Goal: Check status: Check status

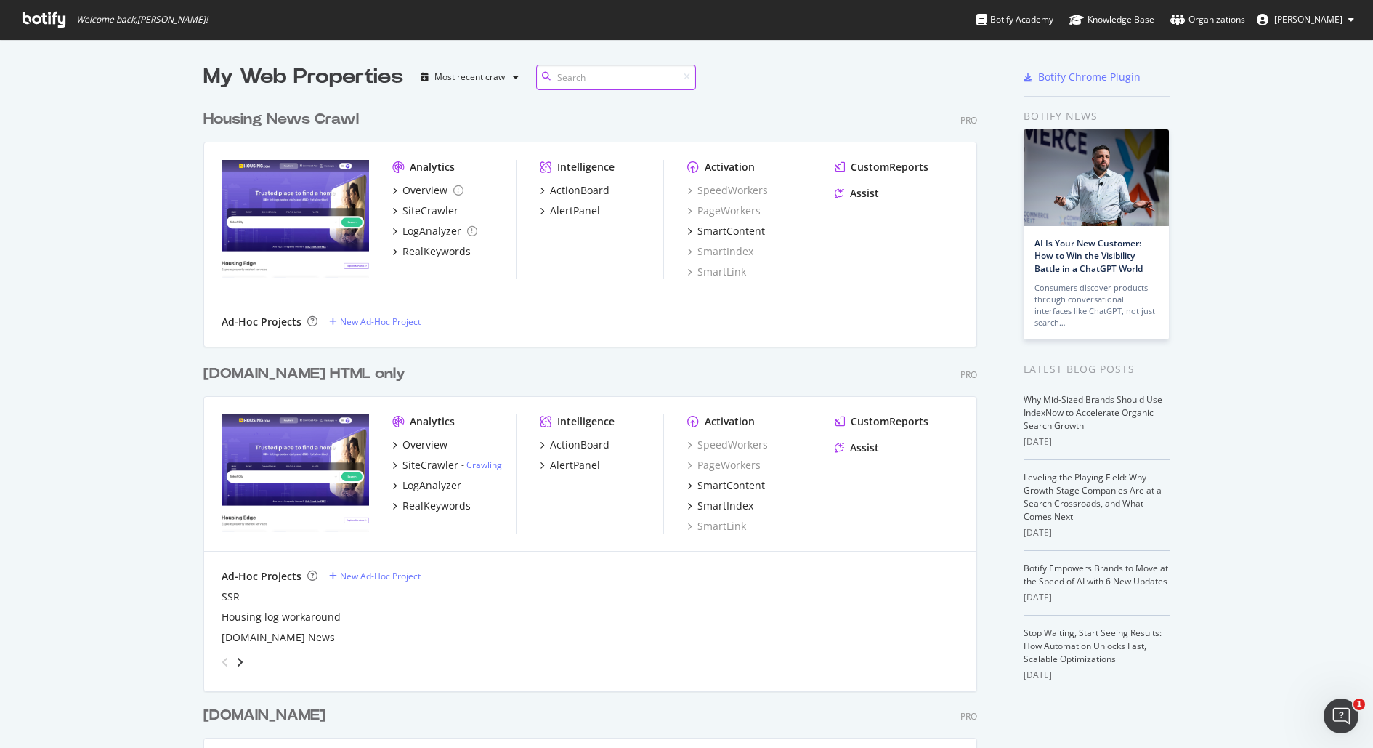
scroll to position [850, 785]
click at [422, 482] on div "LogAnalyzer" at bounding box center [432, 485] width 59 height 15
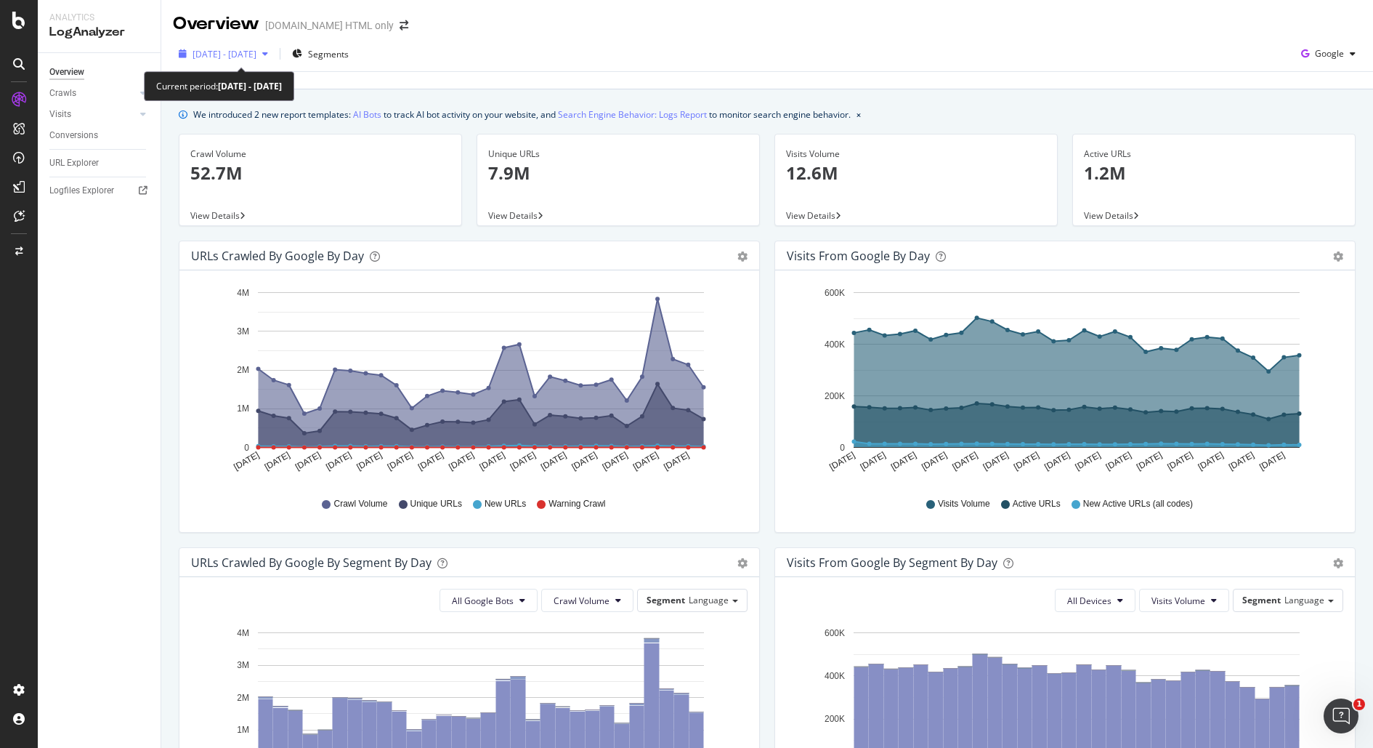
click at [256, 48] on span "[DATE] - [DATE]" at bounding box center [225, 54] width 64 height 12
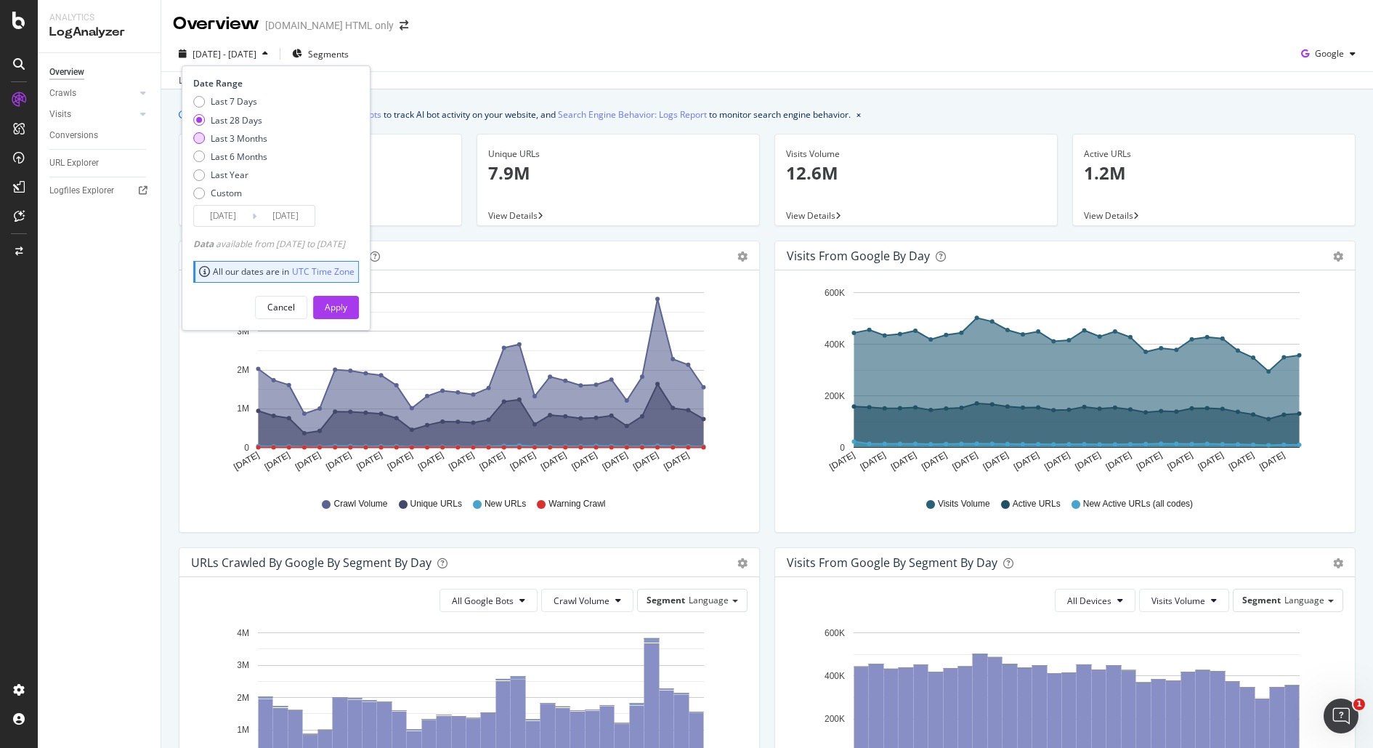
click at [246, 138] on div "Last 3 Months" at bounding box center [239, 138] width 57 height 12
type input "[DATE]"
click at [347, 312] on div "Apply" at bounding box center [336, 307] width 23 height 22
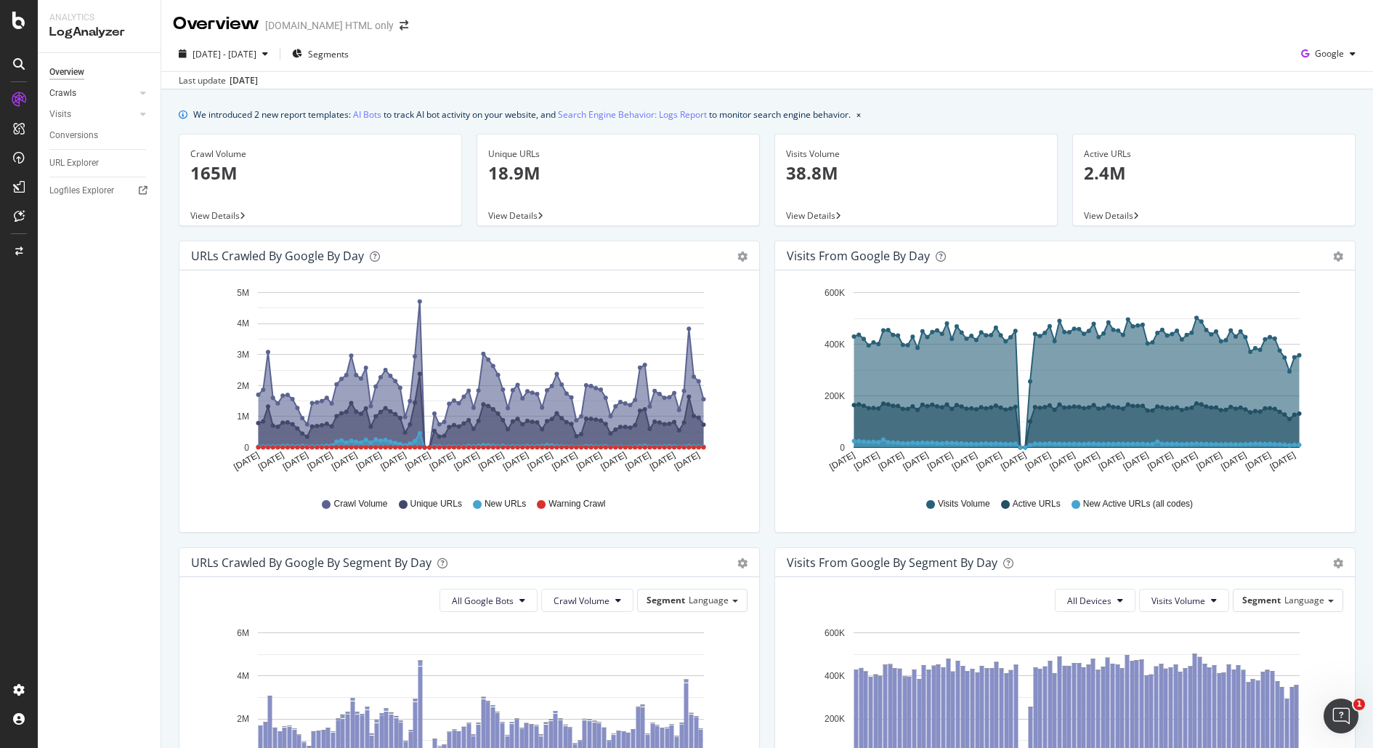
click at [91, 97] on link "Crawls" at bounding box center [92, 93] width 86 height 15
